Goal: Task Accomplishment & Management: Use online tool/utility

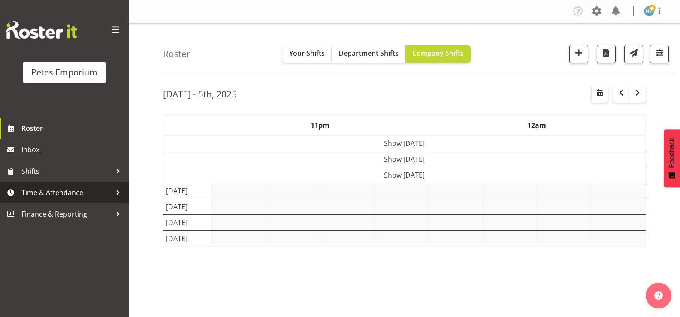
click at [61, 191] on span "Time & Attendance" at bounding box center [66, 192] width 90 height 13
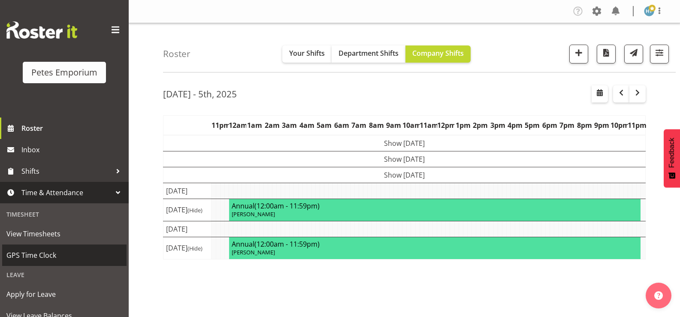
click at [43, 256] on span "GPS Time Clock" at bounding box center [64, 255] width 116 height 13
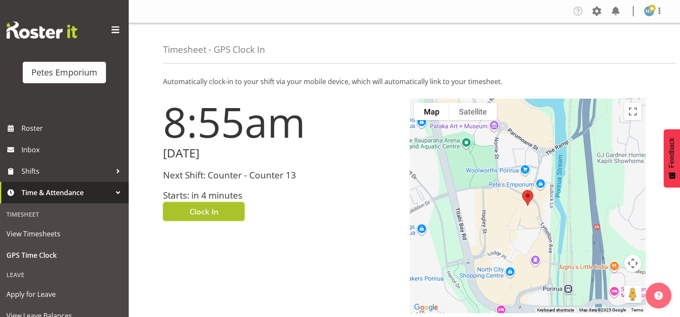
click at [208, 209] on span "Clock In" at bounding box center [204, 211] width 29 height 11
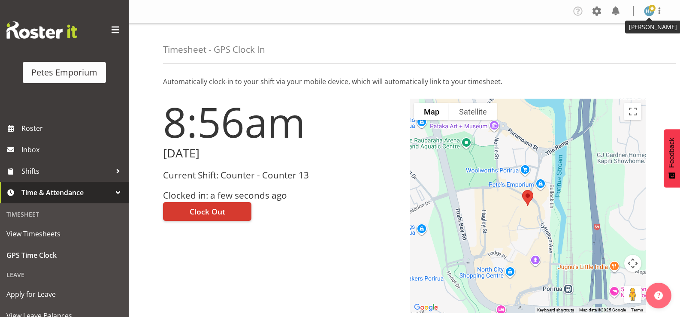
click at [652, 11] on span at bounding box center [652, 8] width 7 height 7
click at [607, 43] on link "Log Out" at bounding box center [623, 44] width 82 height 15
